Goal: Navigation & Orientation: Understand site structure

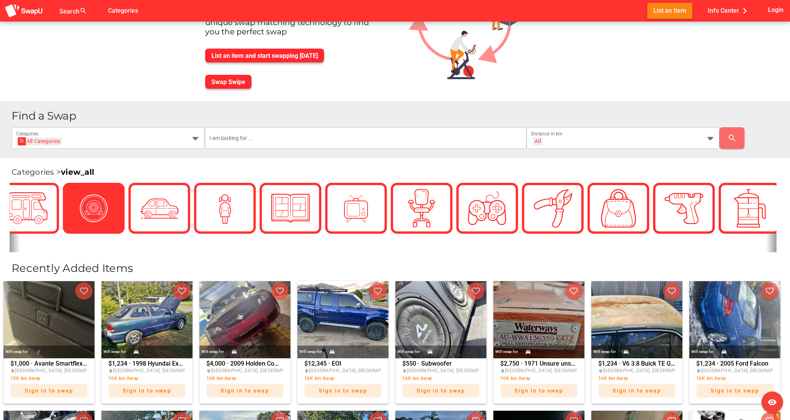
scroll to position [0, 317]
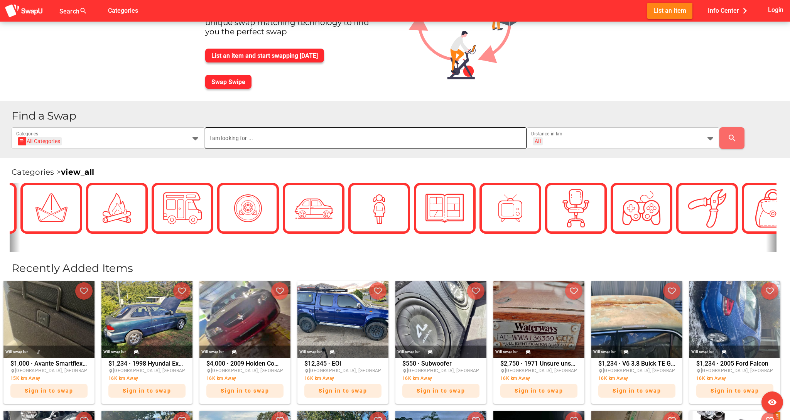
click at [257, 138] on input "text" at bounding box center [365, 138] width 312 height 22
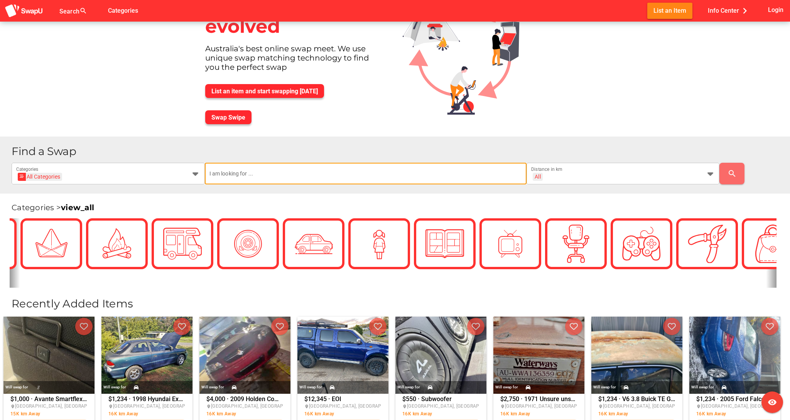
scroll to position [0, 0]
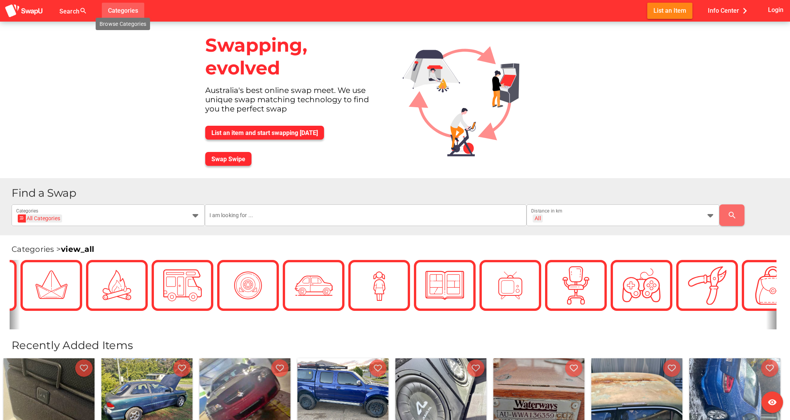
click at [116, 8] on span "Categories" at bounding box center [123, 10] width 30 height 13
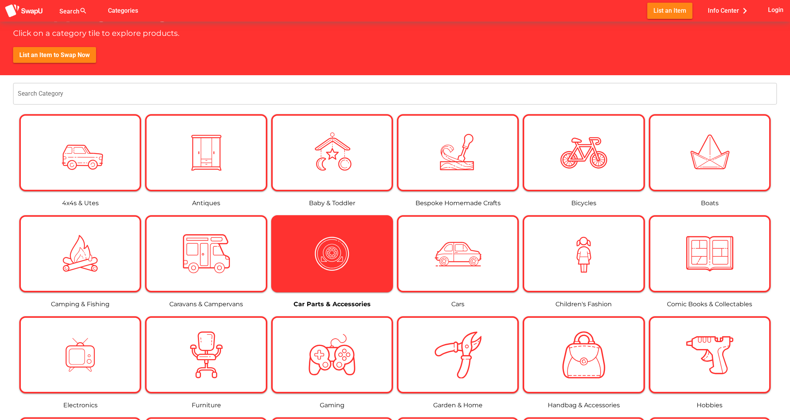
scroll to position [77, 0]
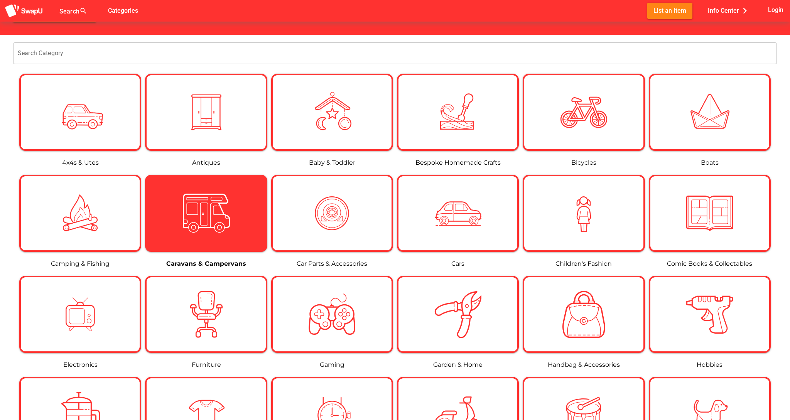
click at [206, 215] on img at bounding box center [206, 213] width 47 height 47
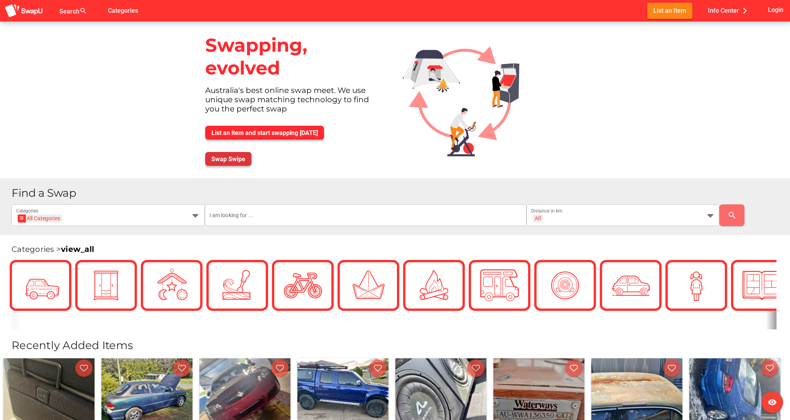
click at [227, 157] on span "Swap Swipe" at bounding box center [228, 158] width 34 height 7
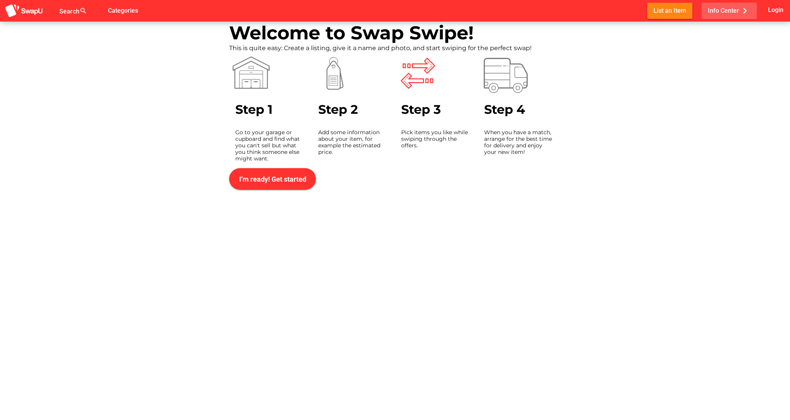
click at [718, 9] on span "Info Center chevron_right" at bounding box center [729, 10] width 43 height 13
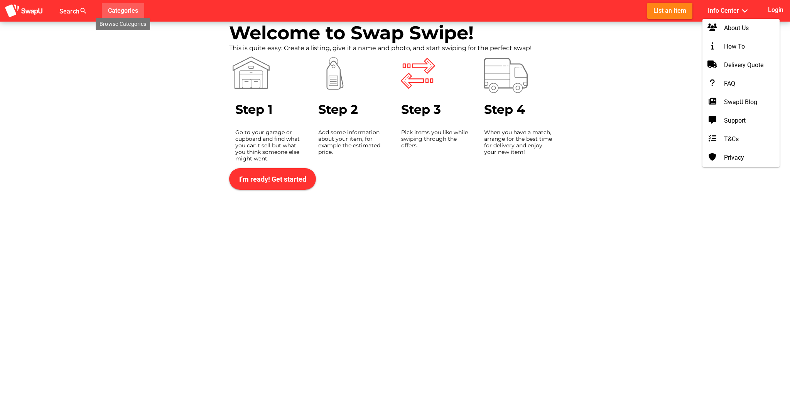
click at [132, 8] on span "Categories" at bounding box center [123, 10] width 30 height 13
